Goal: Task Accomplishment & Management: Complete application form

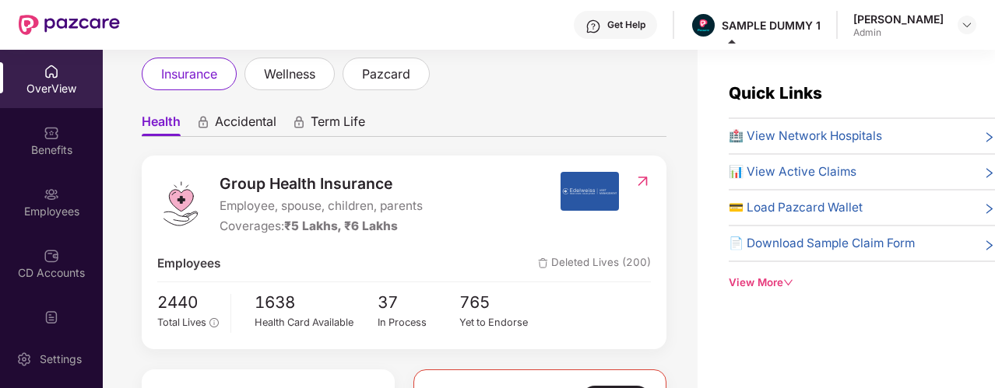
scroll to position [92, 0]
click at [255, 125] on span "Accidental" at bounding box center [245, 124] width 61 height 23
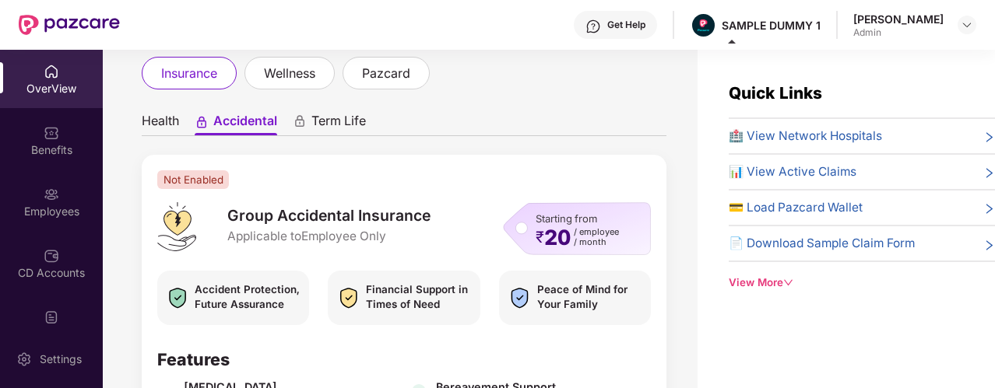
click at [179, 118] on span "Health" at bounding box center [160, 124] width 37 height 23
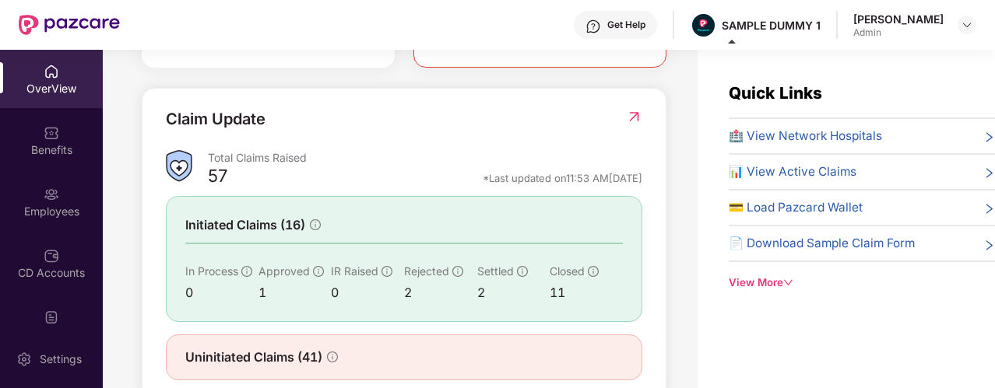
scroll to position [577, 0]
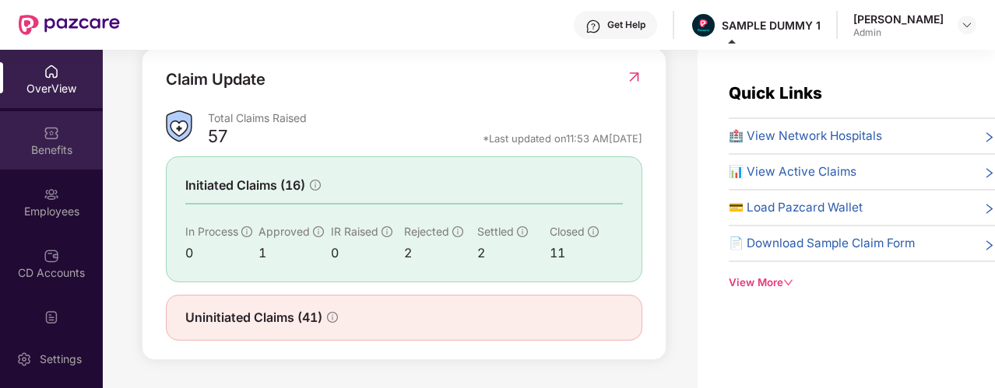
click at [82, 139] on div "Benefits" at bounding box center [51, 140] width 103 height 58
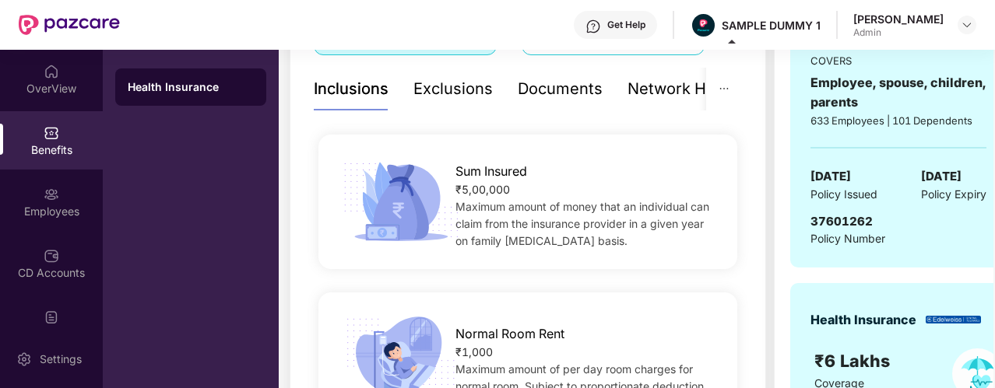
scroll to position [209, 0]
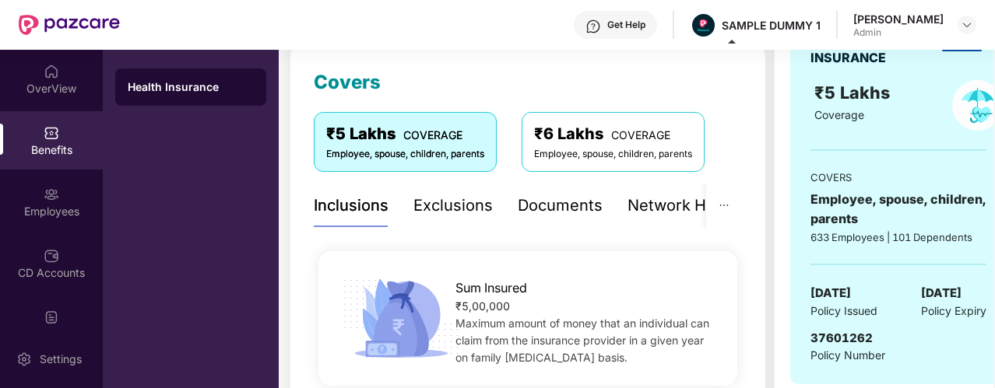
click at [414, 207] on div "Exclusions" at bounding box center [452, 206] width 79 height 24
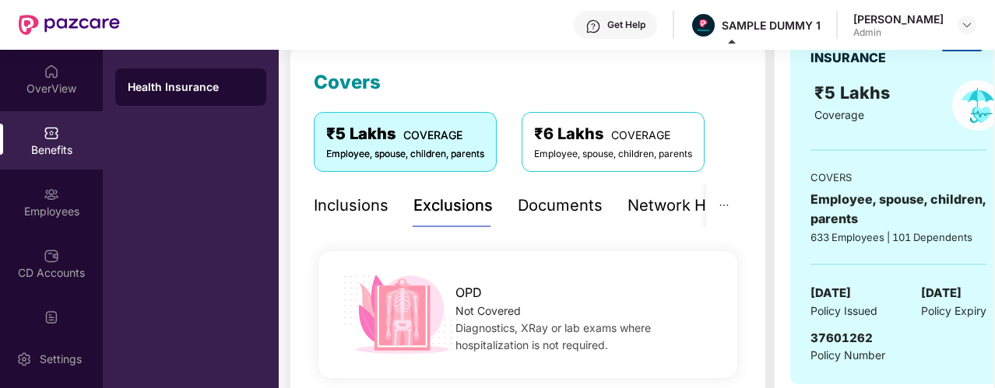
click at [571, 205] on div "Documents" at bounding box center [560, 206] width 85 height 24
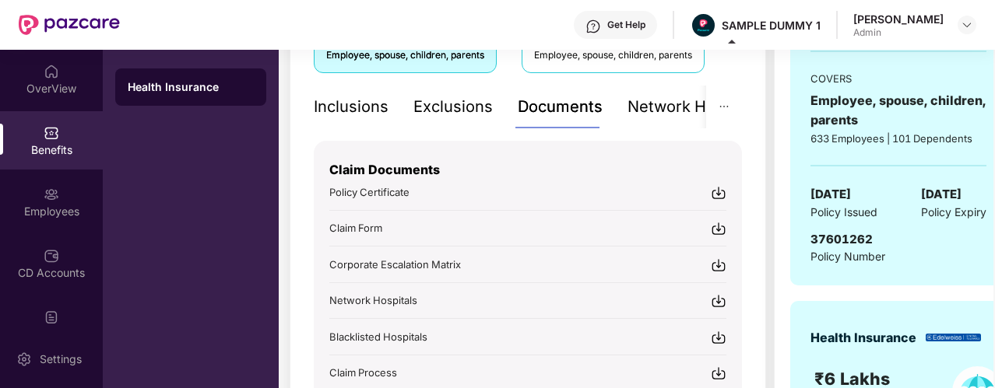
scroll to position [284, 0]
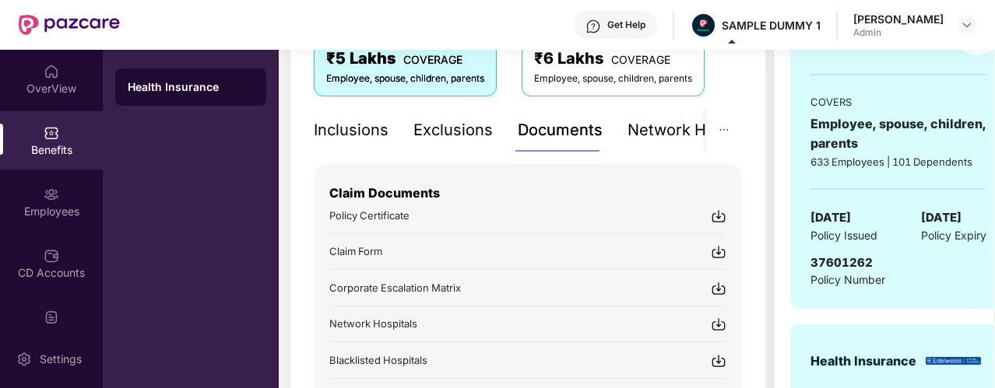
click at [658, 131] on div "Network Hospitals" at bounding box center [695, 130] width 136 height 24
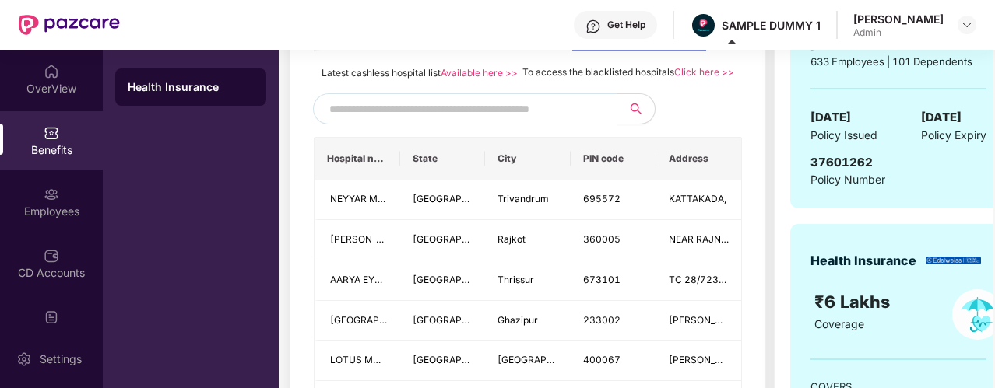
scroll to position [384, 0]
click at [518, 121] on input "text" at bounding box center [462, 109] width 266 height 23
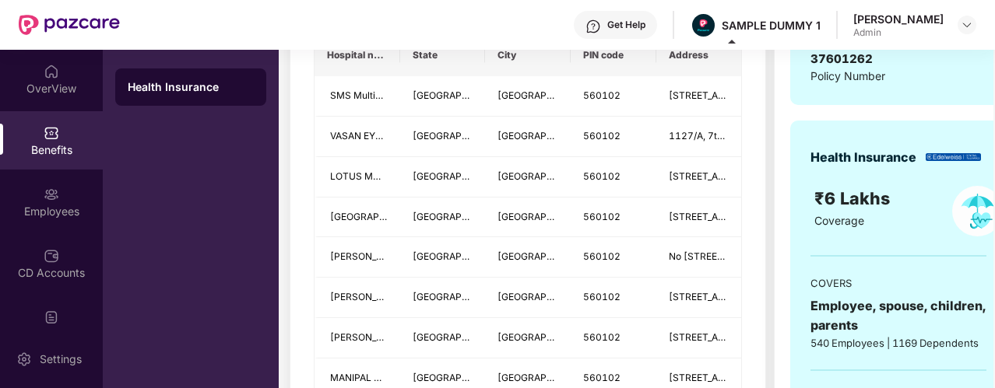
scroll to position [311, 0]
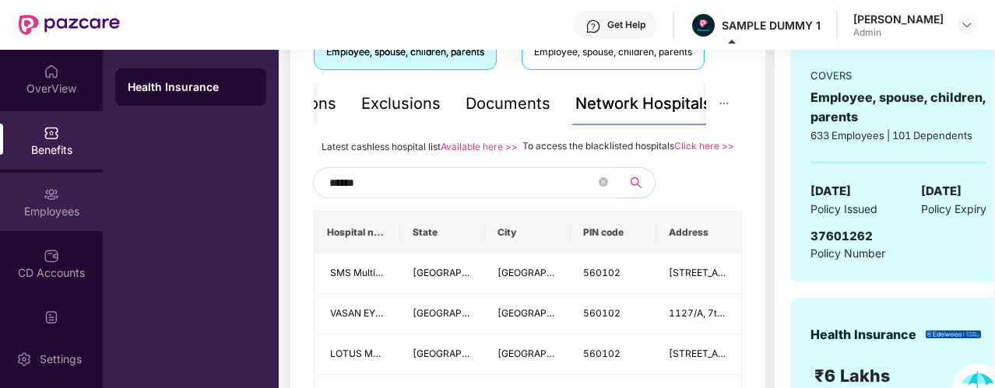
type input "******"
click at [77, 178] on div "Employees" at bounding box center [51, 202] width 103 height 58
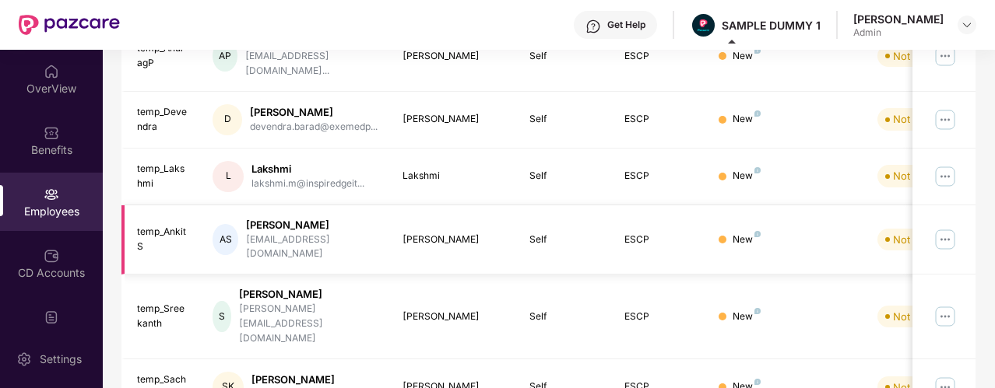
scroll to position [0, 0]
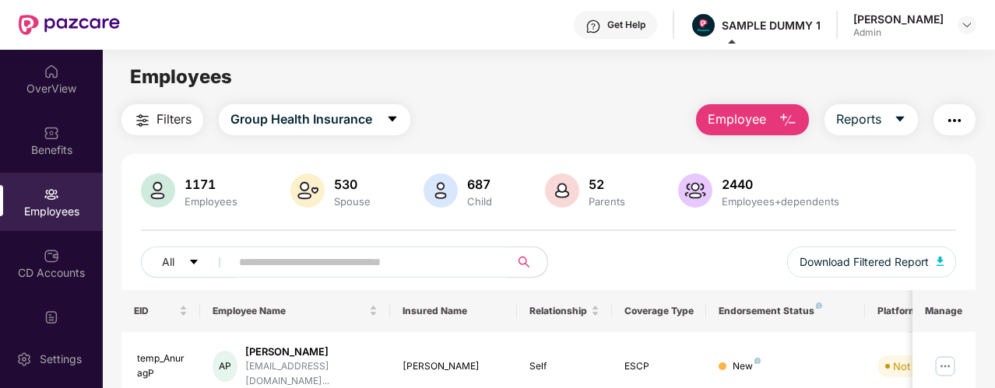
click at [750, 124] on span "Employee" at bounding box center [737, 119] width 58 height 19
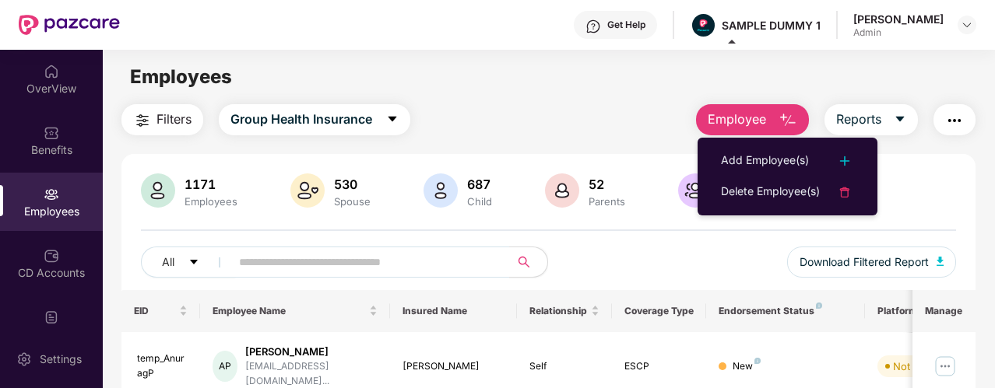
click at [668, 87] on div "Employees" at bounding box center [548, 77] width 891 height 30
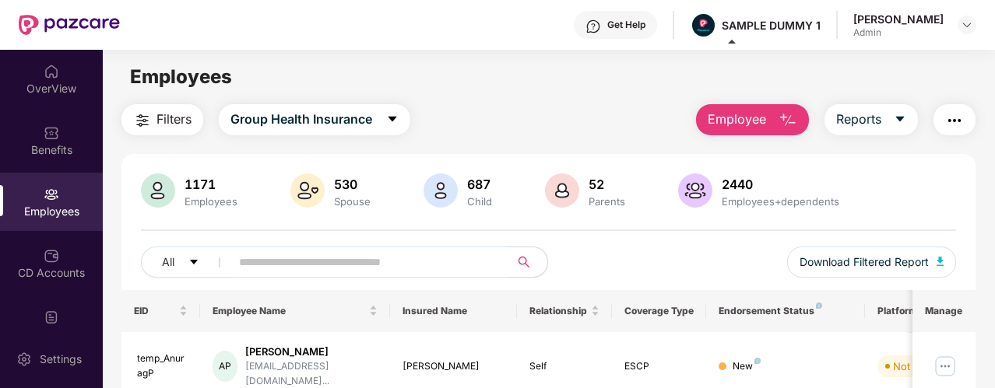
click at [761, 125] on span "Employee" at bounding box center [737, 119] width 58 height 19
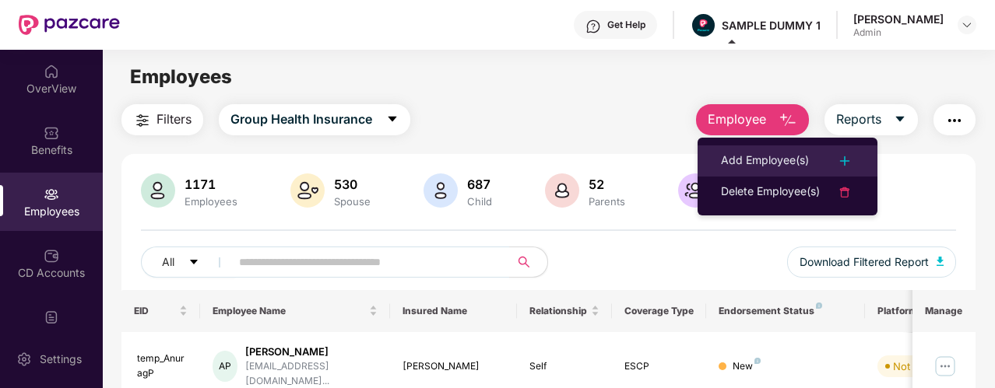
click at [718, 156] on li "Add Employee(s)" at bounding box center [787, 161] width 180 height 31
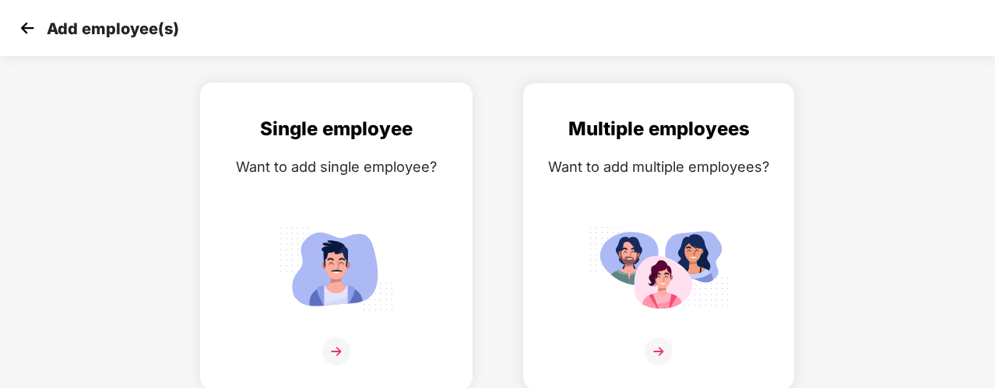
click at [361, 184] on div "Single employee Want to add single employee?" at bounding box center [336, 249] width 240 height 271
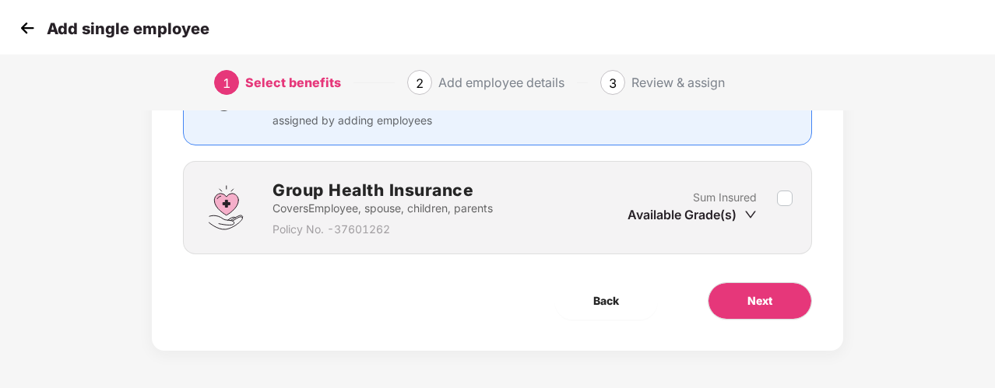
scroll to position [185, 0]
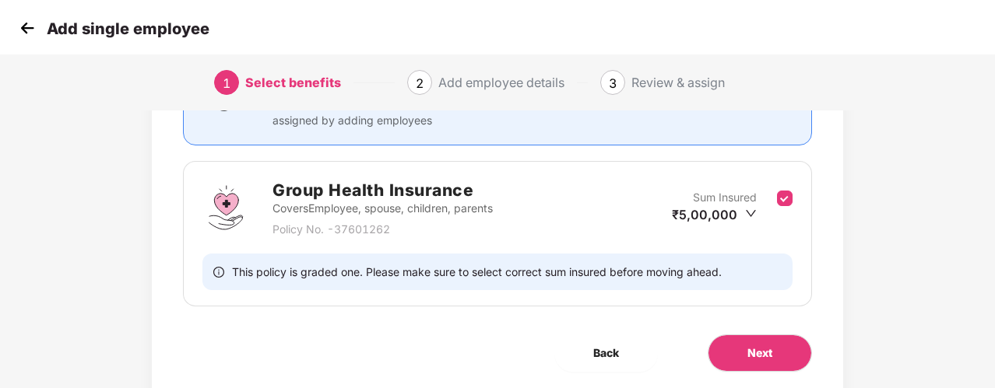
click at [711, 245] on div "Group Health Insurance Covers Employee, spouse, children, parents Policy No. - …" at bounding box center [497, 234] width 629 height 146
click at [760, 351] on span "Next" at bounding box center [759, 353] width 25 height 17
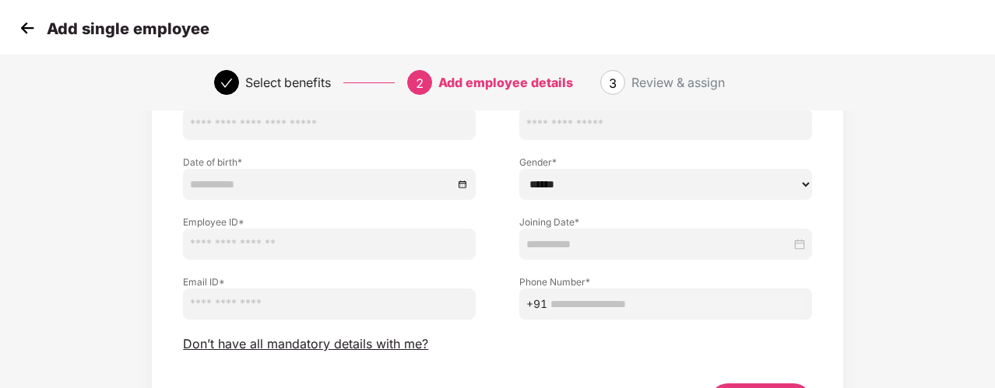
scroll to position [154, 0]
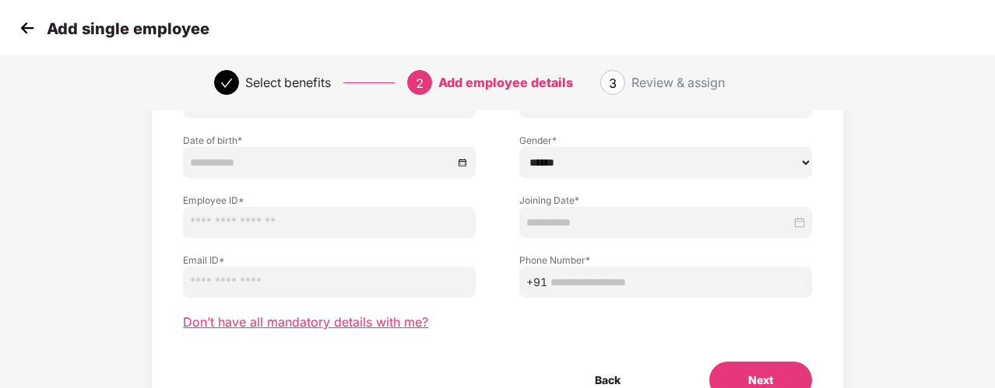
click at [257, 320] on span "Don’t have all mandatory details with me?" at bounding box center [305, 322] width 245 height 16
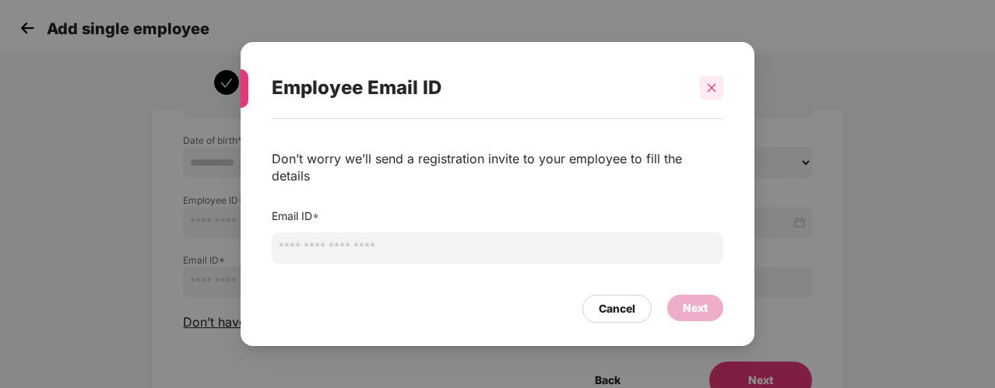
click at [716, 91] on icon "close" at bounding box center [711, 88] width 11 height 11
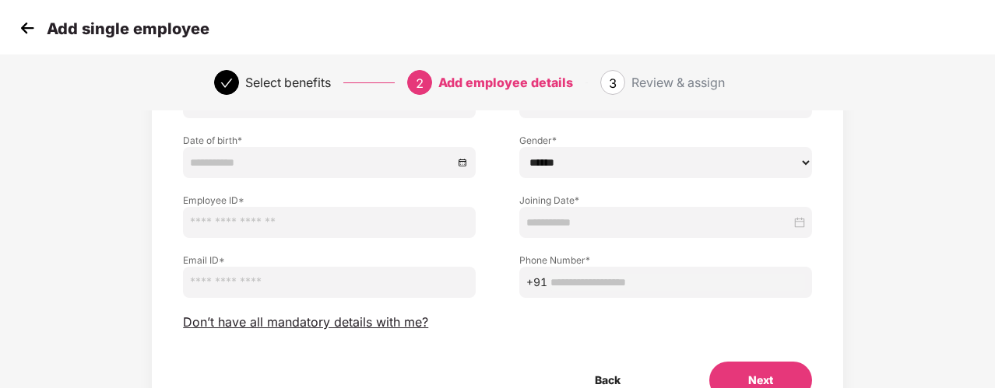
click at [26, 33] on img at bounding box center [27, 27] width 23 height 23
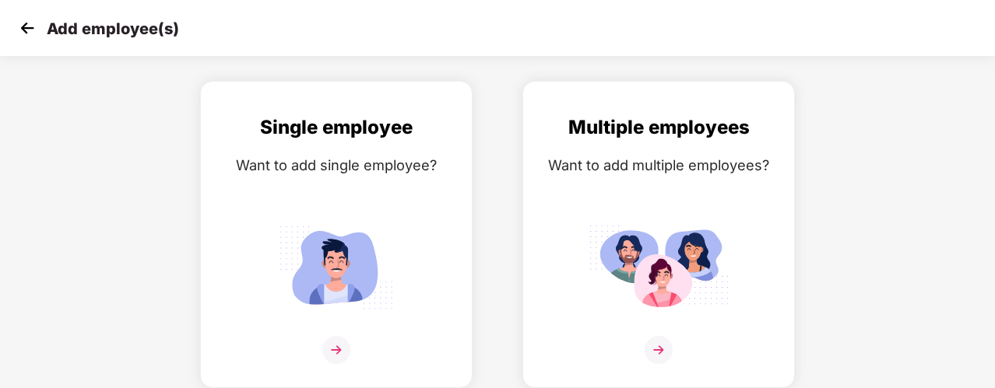
scroll to position [51, 0]
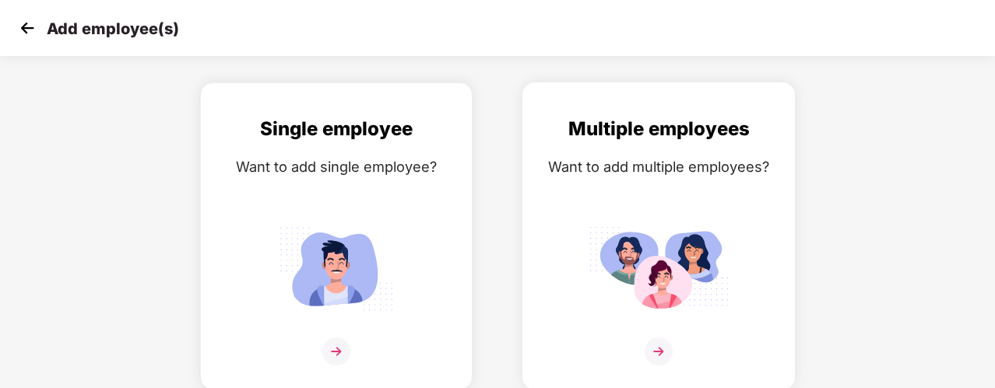
click at [585, 169] on div "Want to add multiple employees?" at bounding box center [659, 167] width 240 height 23
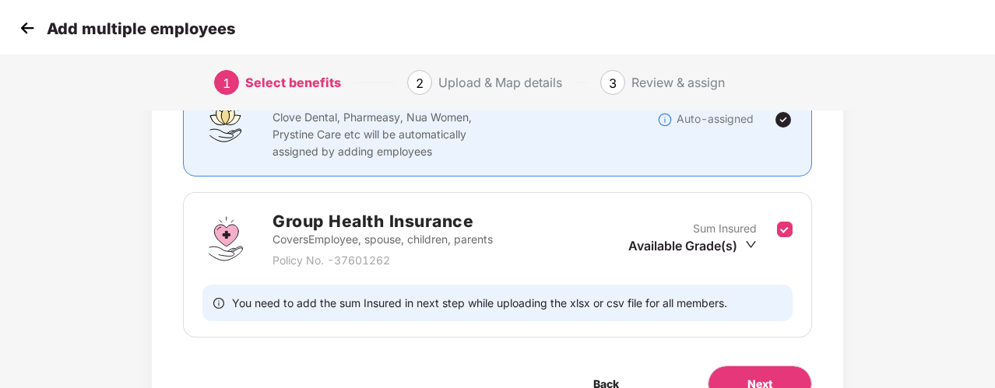
scroll to position [206, 0]
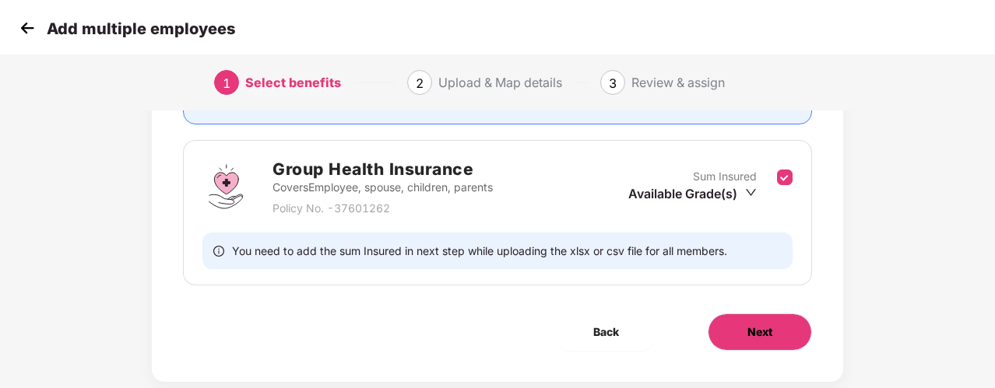
click at [788, 326] on button "Next" at bounding box center [760, 332] width 104 height 37
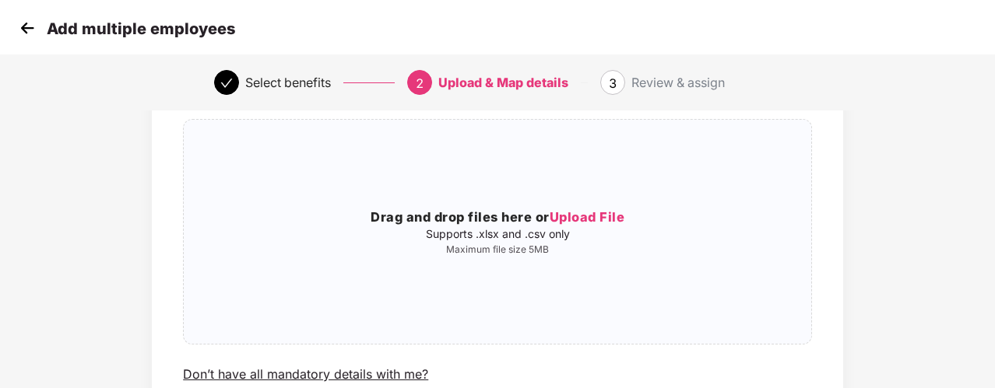
scroll to position [0, 1]
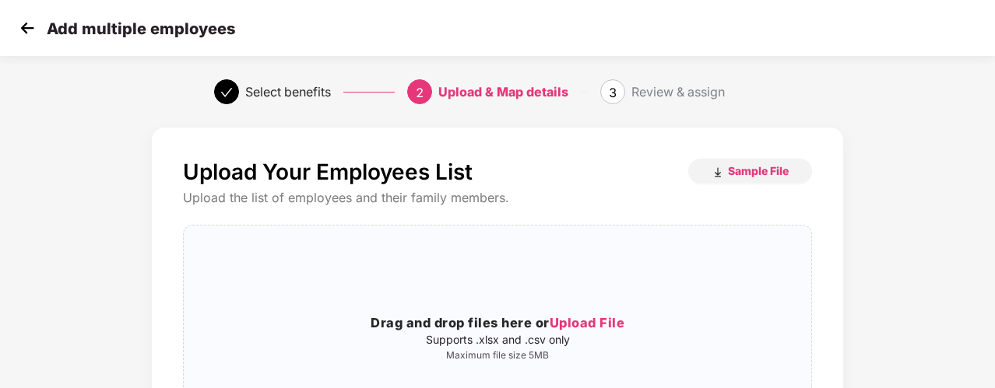
click at [30, 23] on img at bounding box center [27, 27] width 23 height 23
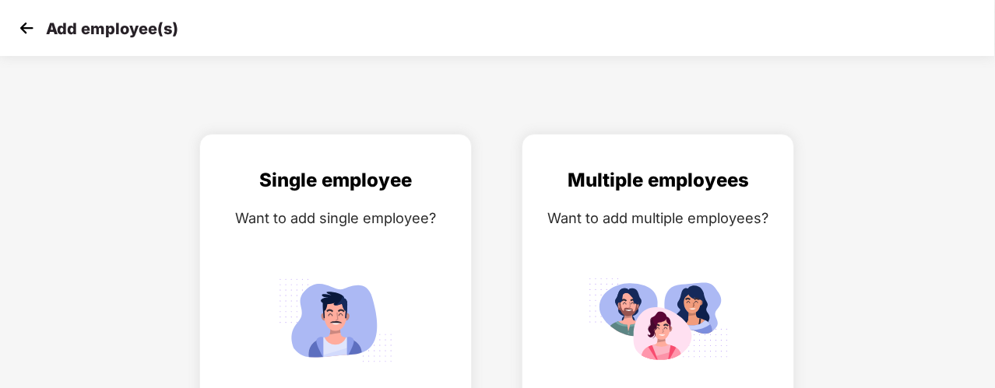
scroll to position [51, 0]
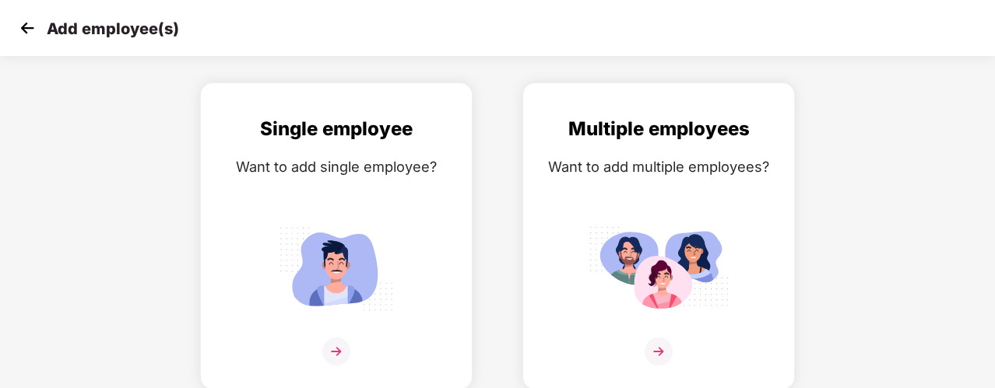
click at [30, 23] on img at bounding box center [27, 27] width 23 height 23
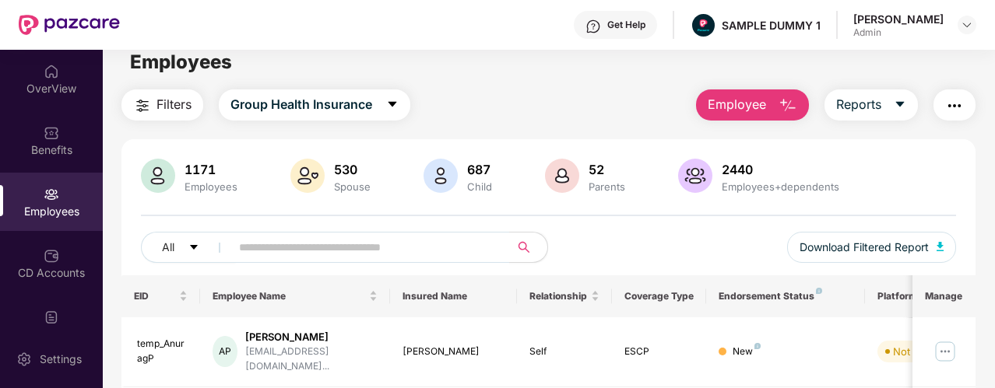
scroll to position [16, 0]
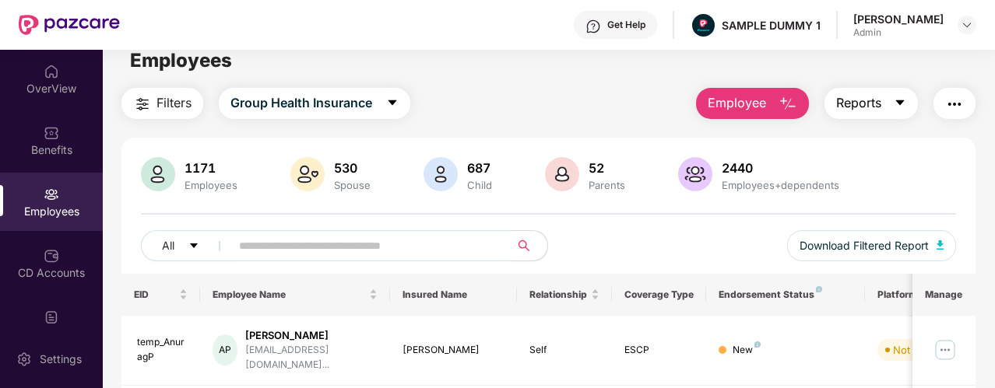
click at [855, 102] on span "Reports" at bounding box center [858, 102] width 45 height 19
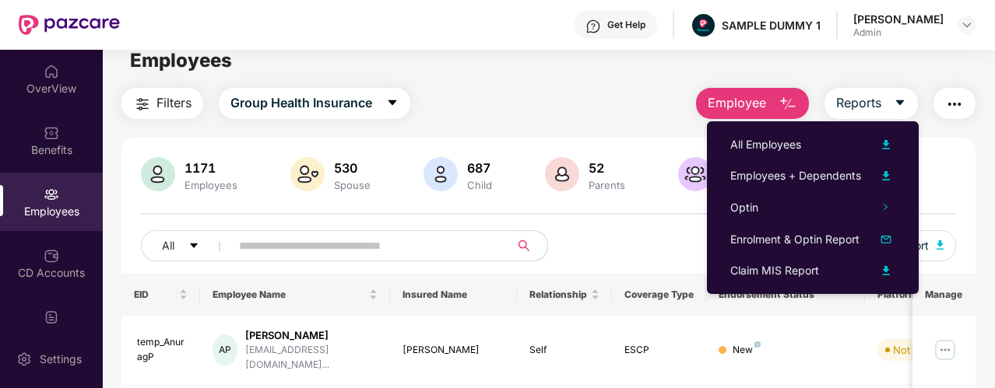
click at [965, 108] on button "button" at bounding box center [954, 103] width 42 height 31
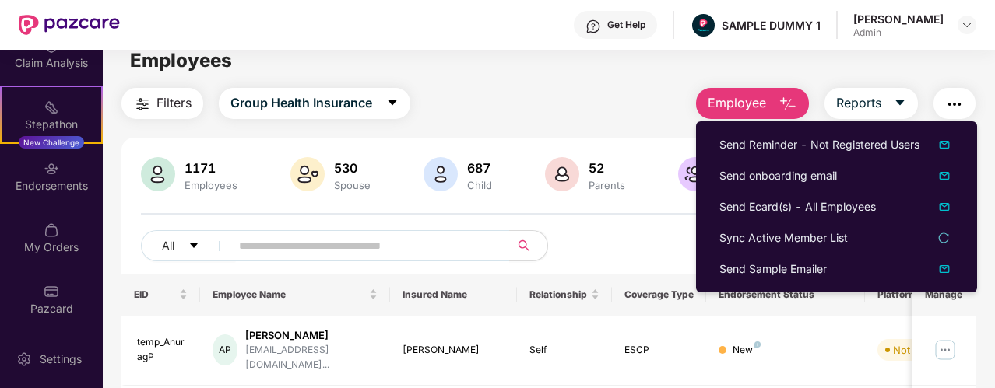
scroll to position [395, 0]
click at [36, 234] on div "My Orders" at bounding box center [51, 237] width 103 height 58
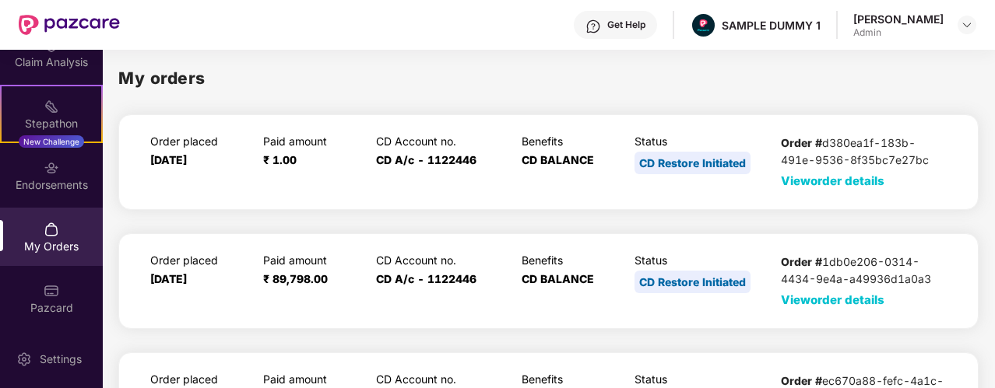
scroll to position [62, 0]
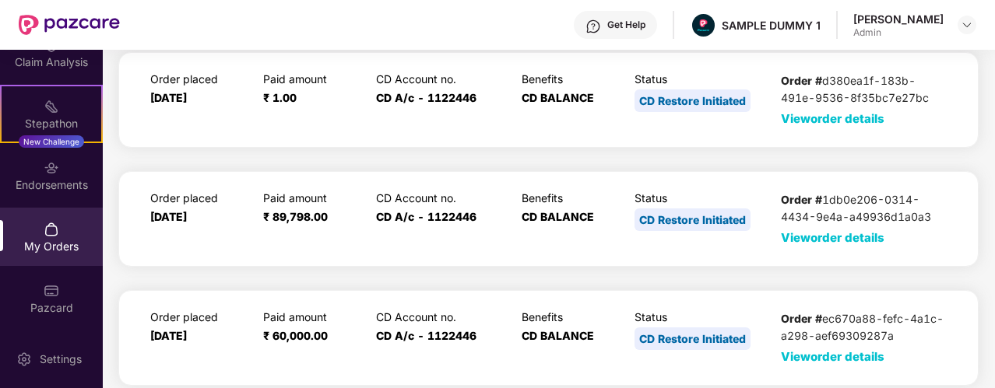
click at [799, 120] on span "View order details" at bounding box center [833, 118] width 104 height 15
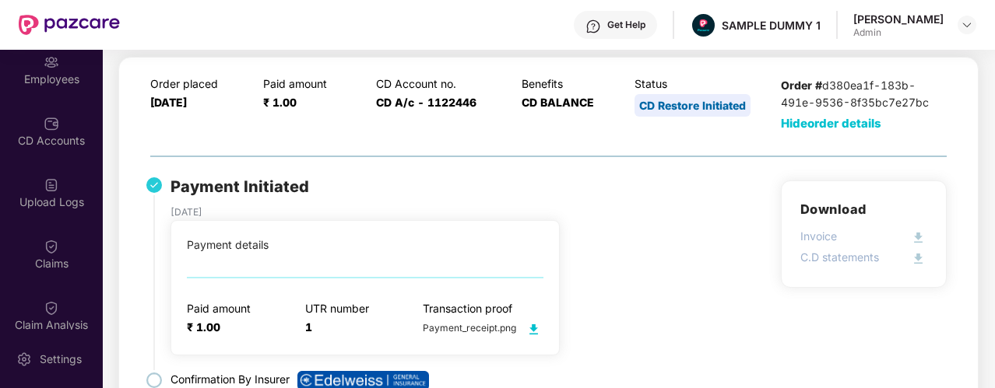
scroll to position [148, 0]
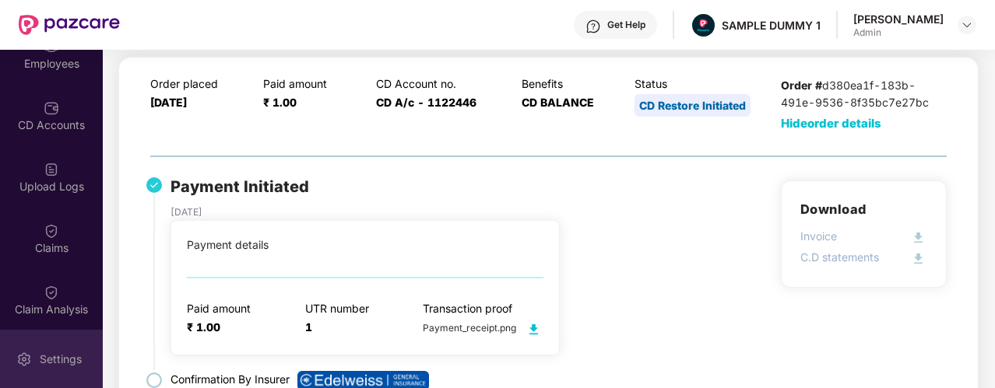
click at [56, 354] on div "Settings" at bounding box center [60, 360] width 51 height 16
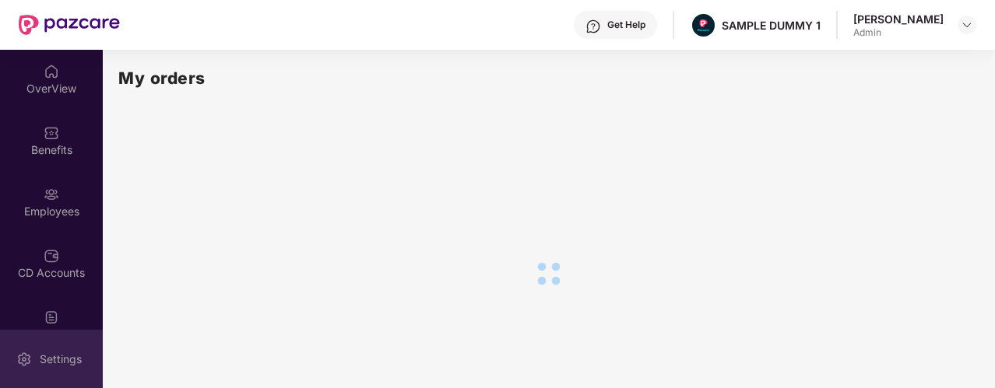
click at [47, 345] on div "Settings" at bounding box center [51, 359] width 103 height 58
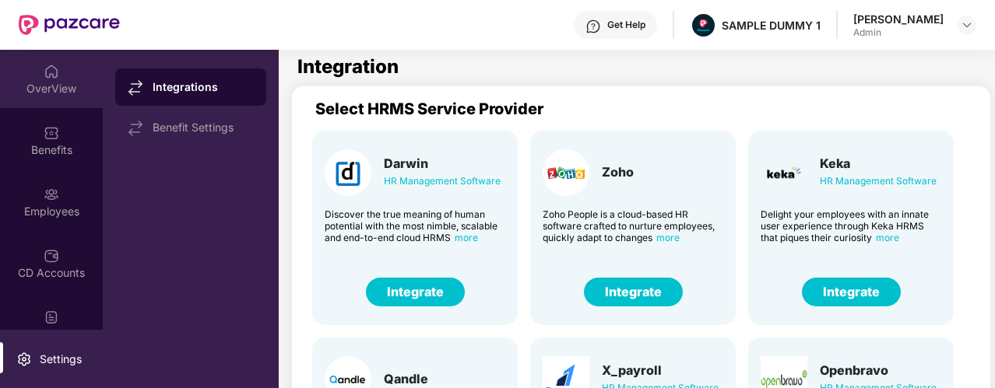
click at [9, 82] on div "OverView" at bounding box center [51, 89] width 103 height 16
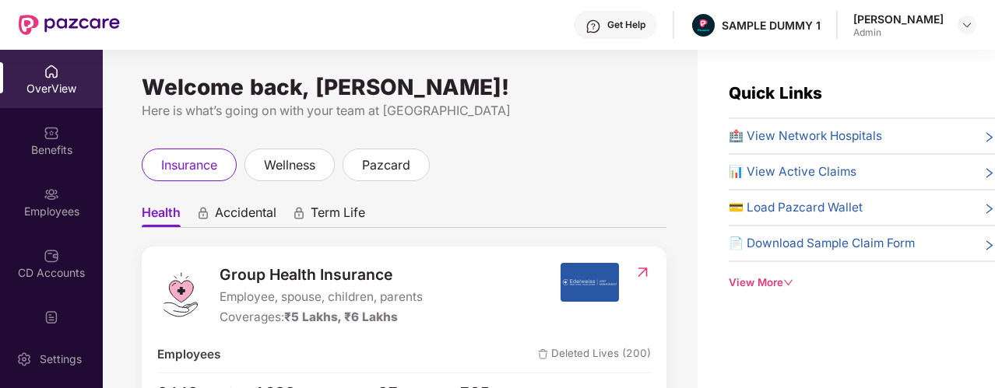
click at [640, 23] on div "Get Help" at bounding box center [626, 25] width 38 height 12
